Goal: Task Accomplishment & Management: Complete application form

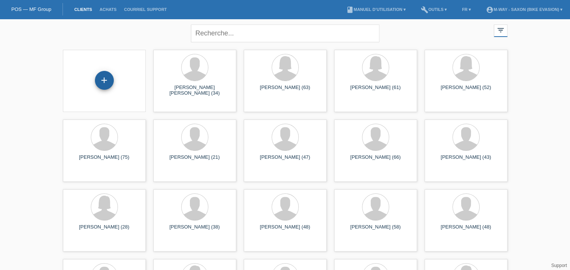
click at [107, 85] on div "+" at bounding box center [104, 80] width 18 height 13
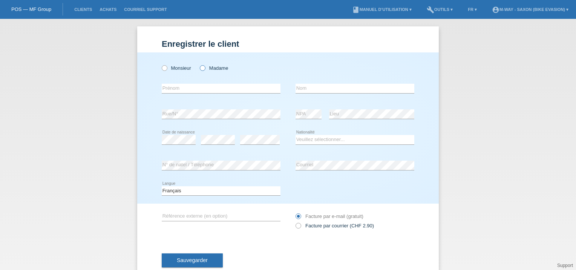
click at [199, 64] on icon at bounding box center [199, 64] width 0 height 0
click at [202, 69] on input "Madame" at bounding box center [202, 67] width 5 height 5
radio input "true"
click at [188, 89] on input "text" at bounding box center [221, 88] width 119 height 9
type input "Schenker"
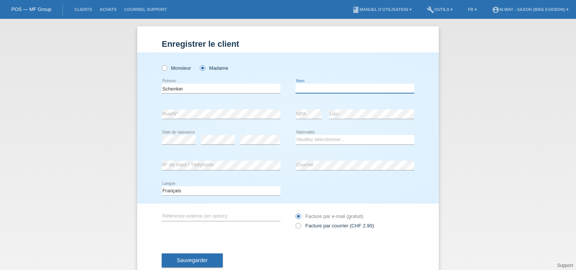
click at [319, 90] on input "text" at bounding box center [355, 88] width 119 height 9
type input "Dorothée"
click at [308, 141] on select "Veuillez sélectionner... Suisse Allemagne Autriche Liechtenstein ------------ A…" at bounding box center [355, 139] width 119 height 9
select select "CH"
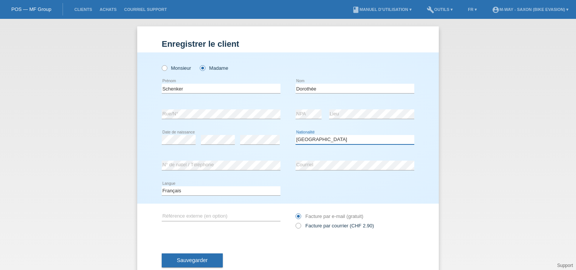
click at [296, 135] on select "Veuillez sélectionner... Suisse Allemagne Autriche Liechtenstein ------------ A…" at bounding box center [355, 139] width 119 height 9
click at [221, 219] on input "text" at bounding box center [221, 216] width 119 height 9
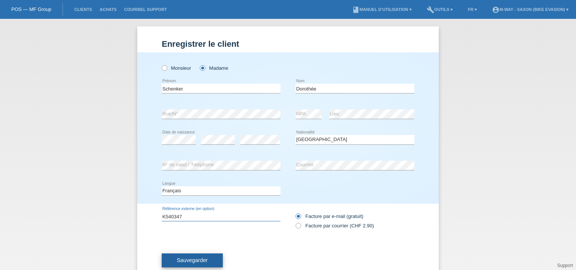
type input "K540347"
click at [194, 264] on button "Sauvegarder" at bounding box center [192, 260] width 61 height 14
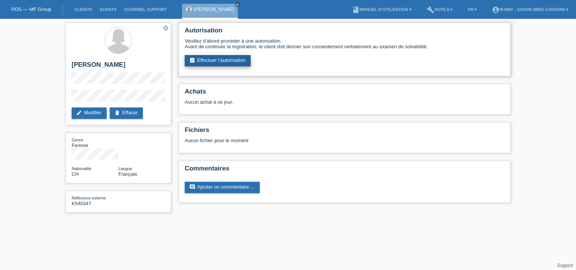
click at [218, 60] on link "assignment_turned_in Effectuer l’autorisation" at bounding box center [218, 60] width 66 height 11
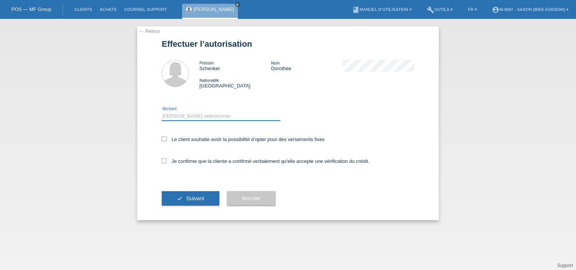
click at [199, 115] on select "Veuillez sélectionner CHF 1.00 - CHF 499.00 CHF 500.00 - CHF 1'999.00 CHF 2'000…" at bounding box center [221, 116] width 119 height 9
select select "2"
click at [162, 112] on select "Veuillez sélectionner CHF 1.00 - CHF 499.00 CHF 500.00 - CHF 1'999.00 CHF 2'000…" at bounding box center [221, 116] width 119 height 9
click at [166, 140] on icon at bounding box center [164, 138] width 5 height 5
click at [166, 140] on input "Le client souhaite avoir la possibilité d’opter pour des versements fixes" at bounding box center [164, 138] width 5 height 5
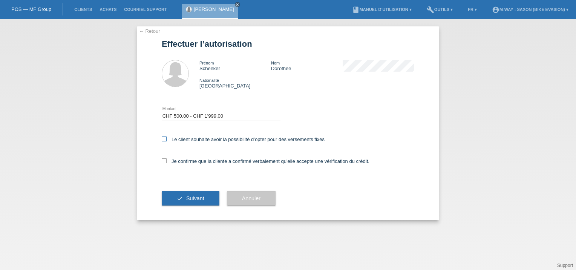
checkbox input "true"
click at [165, 159] on icon at bounding box center [164, 160] width 5 height 5
click at [165, 159] on input "Je confirme que la cliente a confirmé verbalement qu'elle accepte une vérificat…" at bounding box center [164, 160] width 5 height 5
checkbox input "true"
click at [183, 198] on button "check Suivant" at bounding box center [191, 198] width 58 height 14
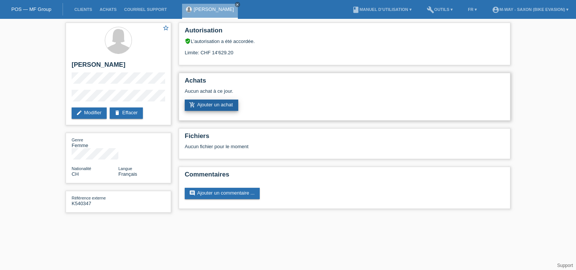
click at [209, 104] on link "add_shopping_cart Ajouter un achat" at bounding box center [212, 105] width 54 height 11
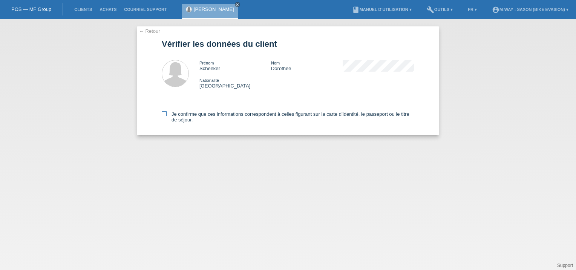
click at [166, 116] on input "Je confirme que ces informations correspondent à celles figurant sur la carte d…" at bounding box center [164, 113] width 5 height 5
checkbox input "true"
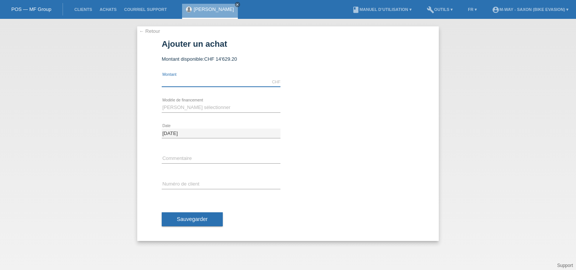
click at [199, 84] on input "text" at bounding box center [221, 81] width 119 height 9
type input "1995.00"
click at [196, 106] on select "Veuillez sélectionner Taux fixes Achat sur facture avec paiement partiel" at bounding box center [221, 107] width 119 height 9
select select "77"
click at [162, 103] on select "Veuillez sélectionner Taux fixes Achat sur facture avec paiement partiel" at bounding box center [221, 107] width 119 height 9
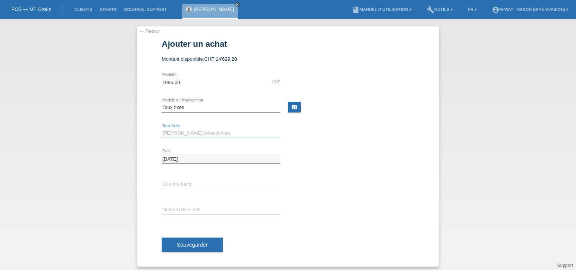
click at [186, 130] on select "Veuillez sélectionner 4 versements 5 versements 6 versements 7 versements 8 ver…" at bounding box center [221, 133] width 119 height 9
select select "202"
click at [162, 129] on select "Veuillez sélectionner 4 versements 5 versements 6 versements 7 versements 8 ver…" at bounding box center [221, 133] width 119 height 9
click at [179, 184] on input "text" at bounding box center [221, 183] width 119 height 9
click at [176, 206] on input "text" at bounding box center [221, 209] width 119 height 9
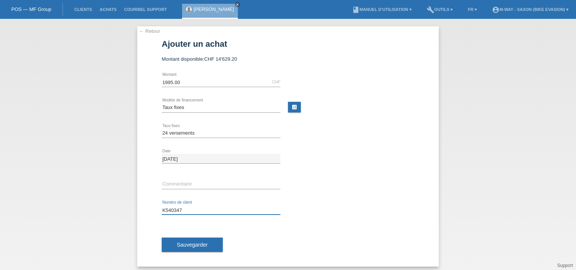
type input "K540347"
click at [191, 184] on input "text" at bounding box center [221, 183] width 119 height 9
click at [119, 179] on div "← Retour Ajouter un achat Montant disponible: CHF 14'629.20 1995.00" at bounding box center [288, 144] width 576 height 251
click at [174, 132] on select "Veuillez sélectionner 4 versements 5 versements 6 versements 7 versements 8 ver…" at bounding box center [221, 133] width 119 height 9
click at [162, 129] on select "Veuillez sélectionner 4 versements 5 versements 6 versements 7 versements 8 ver…" at bounding box center [221, 133] width 119 height 9
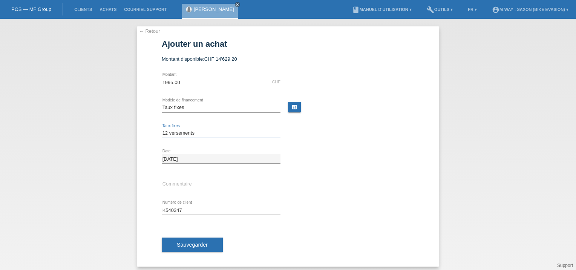
click at [179, 135] on select "Veuillez sélectionner 4 versements 5 versements 6 versements 7 versements 8 ver…" at bounding box center [221, 133] width 119 height 9
select select "202"
click at [162, 129] on select "Veuillez sélectionner 4 versements 5 versements 6 versements 7 versements 8 ver…" at bounding box center [221, 133] width 119 height 9
click at [192, 246] on span "Sauvegarder" at bounding box center [192, 245] width 31 height 6
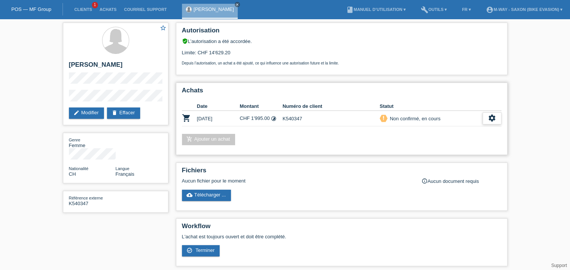
click at [491, 116] on icon "settings" at bounding box center [492, 118] width 8 height 8
click at [435, 141] on span "Télécharger CGV" at bounding box center [449, 141] width 40 height 9
click at [487, 118] on div "settings" at bounding box center [492, 118] width 19 height 12
click at [442, 152] on span "Terminer" at bounding box center [439, 152] width 21 height 9
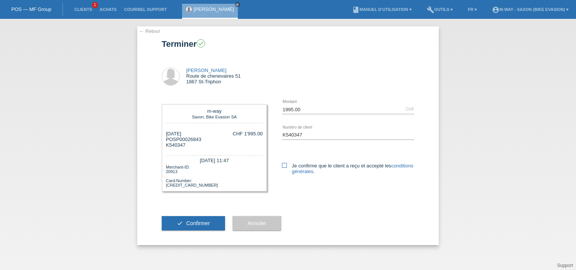
click at [287, 164] on label "Je confirme que le client a reçu et accepté les conditions générales ." at bounding box center [348, 168] width 132 height 11
click at [287, 164] on input "Je confirme que le client a reçu et accepté les conditions générales ." at bounding box center [284, 165] width 5 height 5
checkbox input "true"
click at [211, 221] on button "check Confirmer" at bounding box center [193, 223] width 63 height 14
